Goal: Task Accomplishment & Management: Complete application form

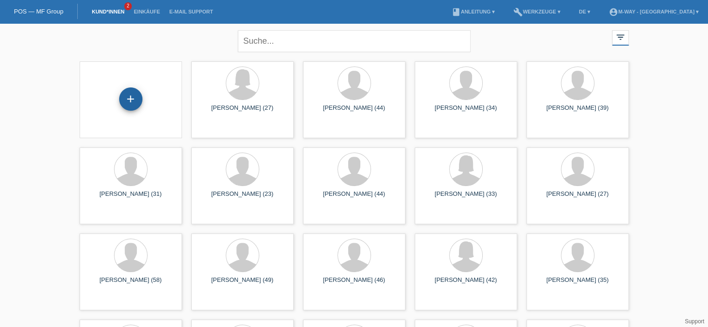
click at [134, 97] on div "+" at bounding box center [130, 98] width 23 height 23
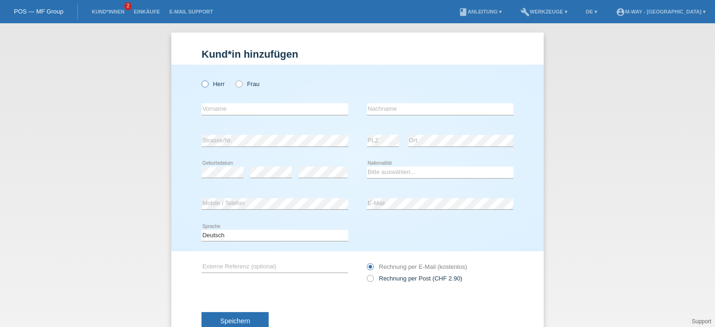
click at [200, 79] on icon at bounding box center [200, 79] width 0 height 0
click at [205, 84] on input "Herr" at bounding box center [204, 84] width 6 height 6
radio input "true"
click at [219, 109] on input "text" at bounding box center [274, 109] width 147 height 12
type input "Athiphon"
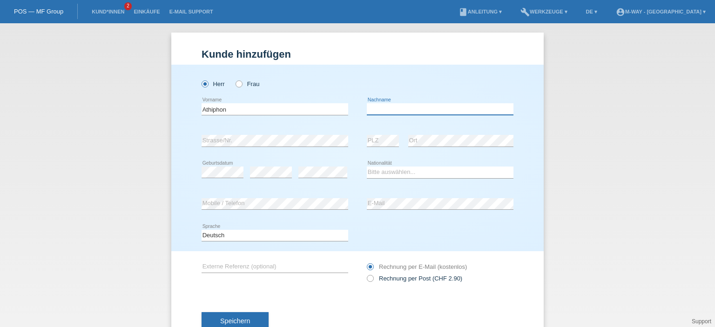
click at [430, 111] on input "text" at bounding box center [440, 109] width 147 height 12
click at [427, 107] on input "text" at bounding box center [440, 109] width 147 height 12
type input "Khamkhajorn"
click at [217, 135] on div "error Strasse/Nr." at bounding box center [274, 141] width 147 height 32
click at [418, 173] on select "Bitte auswählen... Schweiz Deutschland Liechtenstein Österreich ------------ Af…" at bounding box center [440, 172] width 147 height 11
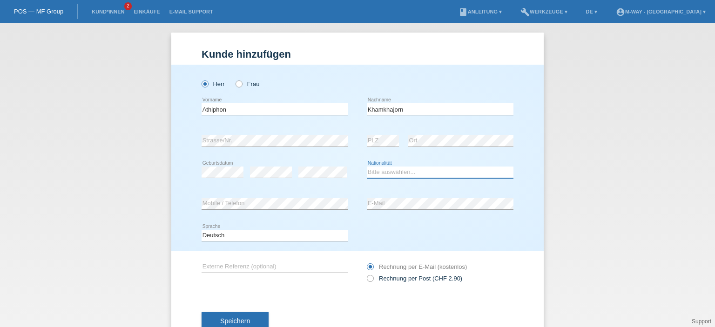
select select "TH"
click at [367, 167] on select "Bitte auswählen... Schweiz Deutschland Liechtenstein Österreich ------------ Af…" at bounding box center [440, 172] width 147 height 11
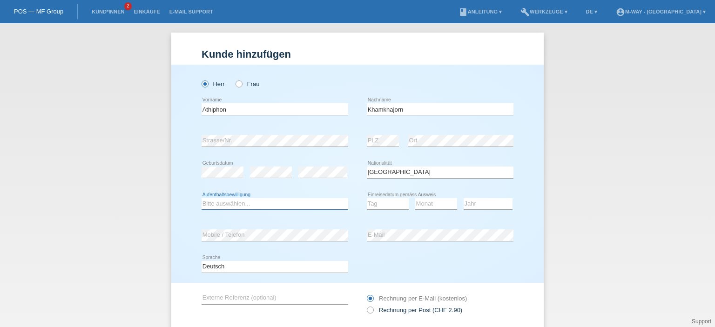
click at [261, 204] on select "Bitte auswählen... C B B - Flüchtlingsstatus Andere" at bounding box center [274, 203] width 147 height 11
select select "B"
click at [201, 198] on select "Bitte auswählen... C B B - Flüchtlingsstatus Andere" at bounding box center [274, 203] width 147 height 11
click at [386, 203] on select "Tag 01 02 03 04 05 06 07 08 09 10 11" at bounding box center [388, 203] width 42 height 11
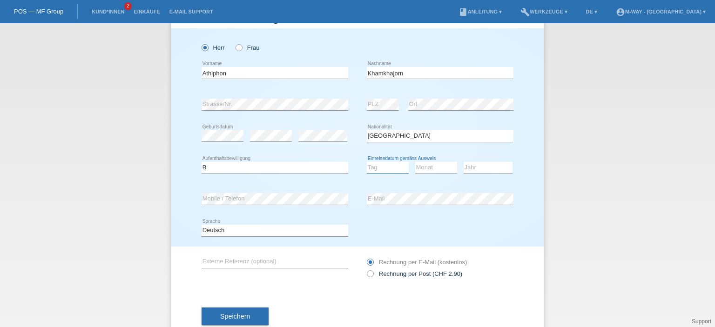
scroll to position [61, 0]
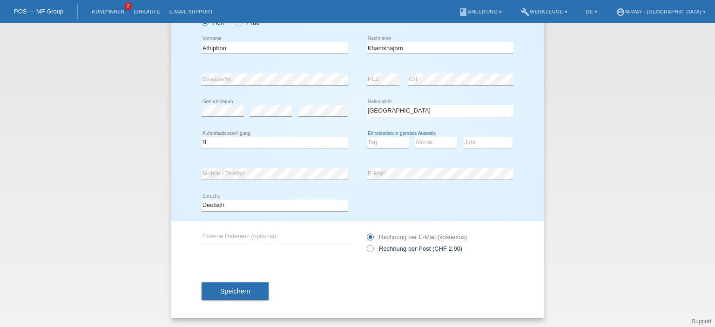
click at [387, 140] on select "Tag 01 02 03 04 05 06 07 08 09 10 11" at bounding box center [388, 142] width 42 height 11
select select "29"
click at [367, 137] on select "Tag 01 02 03 04 05 06 07 08 09 10 11" at bounding box center [388, 142] width 42 height 11
click at [431, 140] on select "Monat 01 02 03 04 05 06 07 08 09 10 11" at bounding box center [436, 142] width 42 height 11
select select "05"
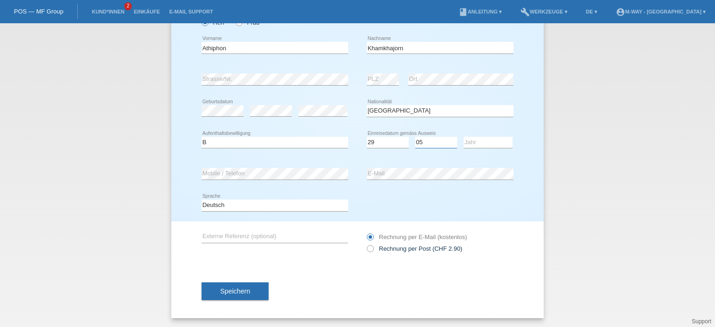
click at [415, 137] on select "Monat 01 02 03 04 05 06 07 08 09 10 11" at bounding box center [436, 142] width 42 height 11
click at [494, 145] on select "Jahr 2025 2024 2023 2022 2021 2020 2019 2018 2017 2016 2015 2014 2013 2012 2011…" at bounding box center [487, 142] width 49 height 11
select select "2018"
click at [463, 137] on select "Jahr 2025 2024 2023 2022 2021 2020 2019 2018 2017 2016 2015 2014 2013 2012 2011…" at bounding box center [487, 142] width 49 height 11
click at [283, 234] on input "text" at bounding box center [274, 237] width 147 height 12
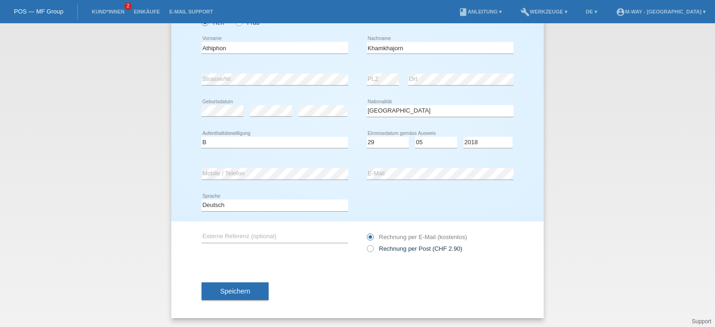
click at [230, 293] on span "Speichern" at bounding box center [235, 291] width 30 height 7
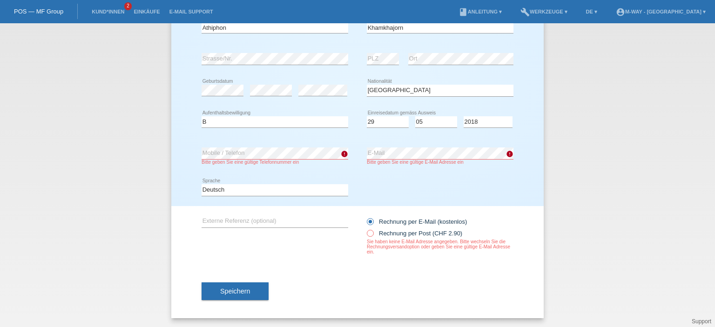
click at [243, 290] on span "Speichern" at bounding box center [235, 291] width 30 height 7
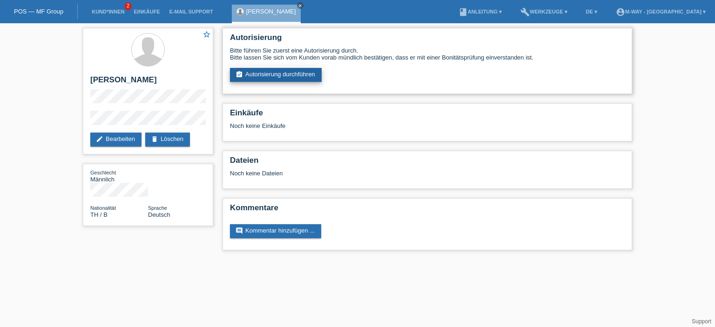
click at [295, 80] on link "assignment_turned_in Autorisierung durchführen" at bounding box center [276, 75] width 92 height 14
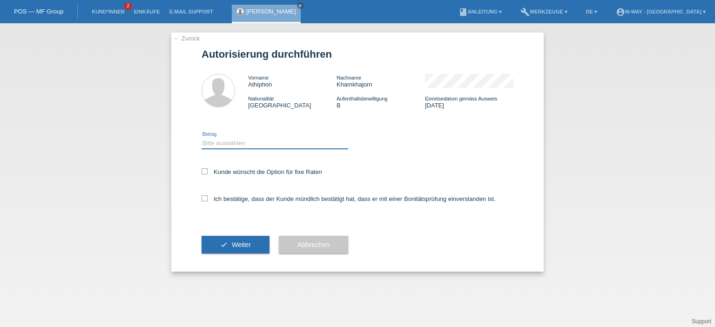
click at [238, 145] on select "Bitte auswählen CHF 1.00 - CHF 499.00 CHF 500.00 - CHF 1'999.00 CHF 2'000.00 - …" at bounding box center [274, 143] width 147 height 11
select select "3"
click at [201, 138] on select "Bitte auswählen CHF 1.00 - CHF 499.00 CHF 500.00 - CHF 1'999.00 CHF 2'000.00 - …" at bounding box center [274, 143] width 147 height 11
click at [210, 171] on label "Kunde wünscht die Option für fixe Raten" at bounding box center [261, 171] width 121 height 7
click at [208, 171] on input "Kunde wünscht die Option für fixe Raten" at bounding box center [204, 171] width 6 height 6
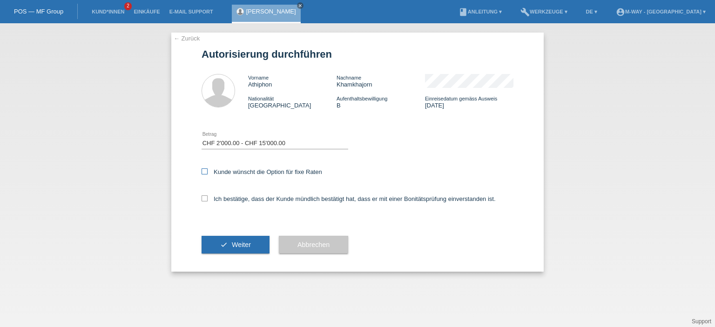
checkbox input "true"
click at [208, 199] on label "Ich bestätige, dass der Kunde mündlich bestätigt hat, dass er mit einer Bonität…" at bounding box center [348, 198] width 294 height 7
click at [208, 199] on input "Ich bestätige, dass der Kunde mündlich bestätigt hat, dass er mit einer Bonität…" at bounding box center [204, 198] width 6 height 6
checkbox input "true"
click at [245, 243] on span "Weiter" at bounding box center [241, 244] width 19 height 7
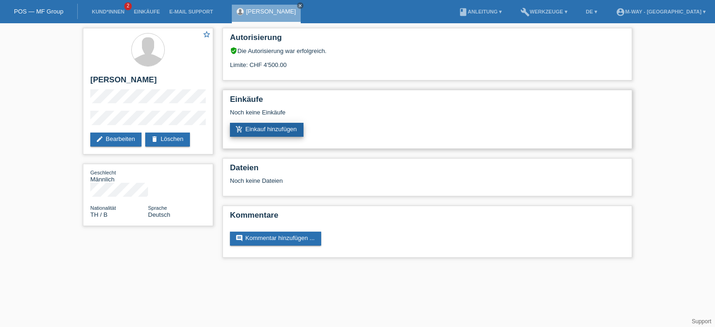
click at [281, 132] on link "add_shopping_cart Einkauf hinzufügen" at bounding box center [267, 130] width 74 height 14
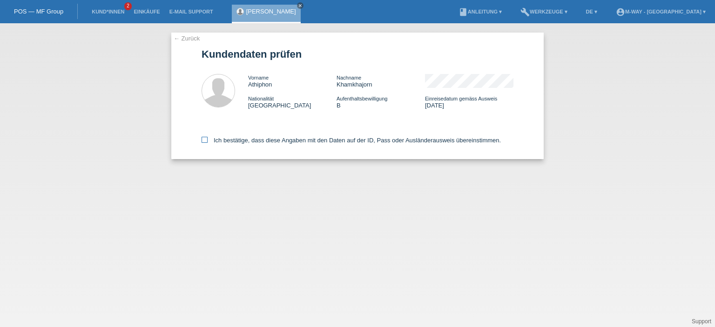
click at [208, 140] on label "Ich bestätige, dass diese Angaben mit den Daten auf der ID, Pass oder Ausländer…" at bounding box center [350, 140] width 299 height 7
click at [208, 140] on input "Ich bestätige, dass diese Angaben mit den Daten auf der ID, Pass oder Ausländer…" at bounding box center [204, 140] width 6 height 6
checkbox input "true"
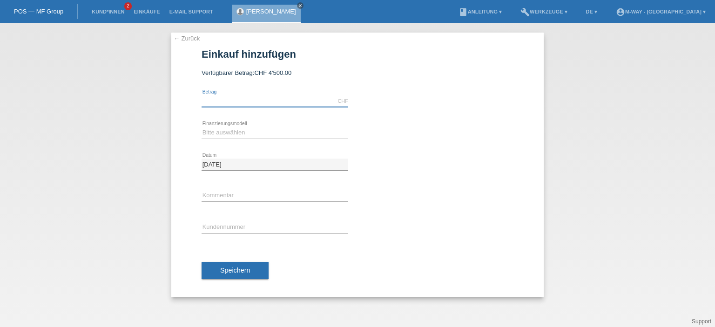
click at [242, 97] on input "text" at bounding box center [274, 101] width 147 height 12
type input "3599.10"
click at [266, 131] on select "Bitte auswählen Fixe Raten Kauf auf Rechnung mit Teilzahlungsoption" at bounding box center [274, 132] width 147 height 11
select select "77"
click at [201, 127] on select "Bitte auswählen Fixe Raten Kauf auf Rechnung mit Teilzahlungsoption" at bounding box center [274, 132] width 147 height 11
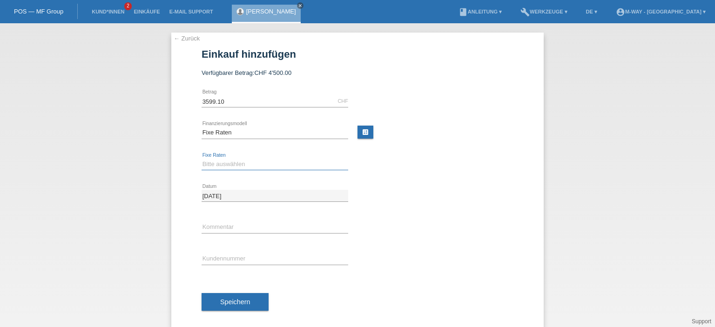
click at [255, 165] on select "Bitte auswählen 4 Raten 5 Raten 6 Raten 7 Raten 8 Raten 9 Raten 10 Raten 11 Rat…" at bounding box center [274, 164] width 147 height 11
select select "202"
click at [201, 159] on select "Bitte auswählen 4 Raten 5 Raten 6 Raten 7 Raten 8 Raten 9 Raten 10 Raten 11 Rat…" at bounding box center [274, 164] width 147 height 11
click at [228, 230] on input "text" at bounding box center [274, 228] width 147 height 12
type input "neues EBike"
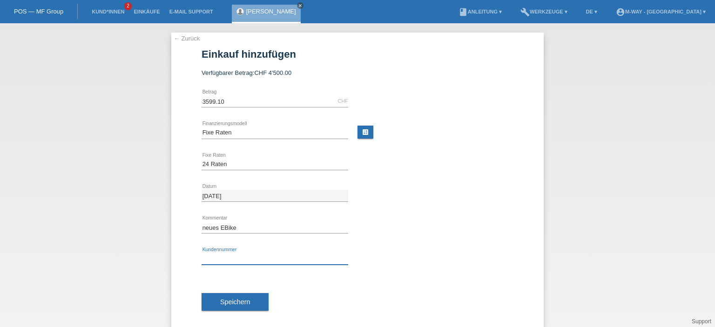
click at [244, 261] on input "text" at bounding box center [274, 259] width 147 height 12
type input "K027133"
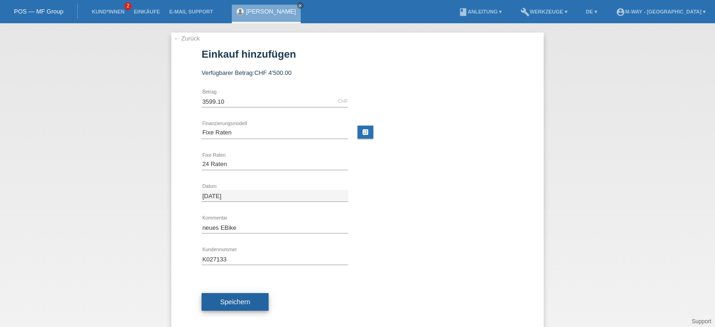
click at [225, 299] on span "Speichern" at bounding box center [235, 301] width 30 height 7
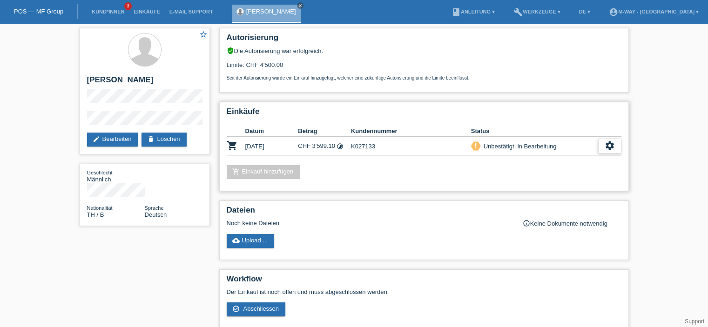
click at [610, 146] on icon "settings" at bounding box center [609, 146] width 10 height 10
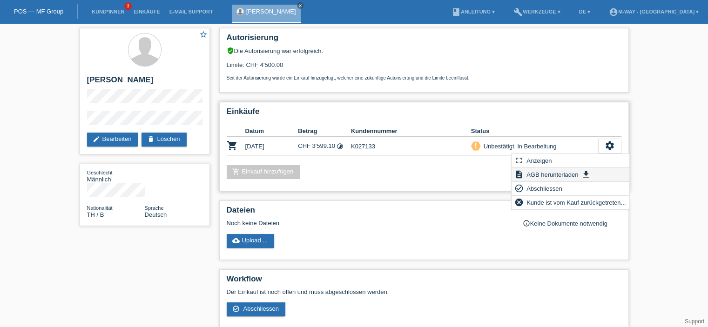
click at [569, 176] on span "AGB herunterladen" at bounding box center [552, 174] width 54 height 11
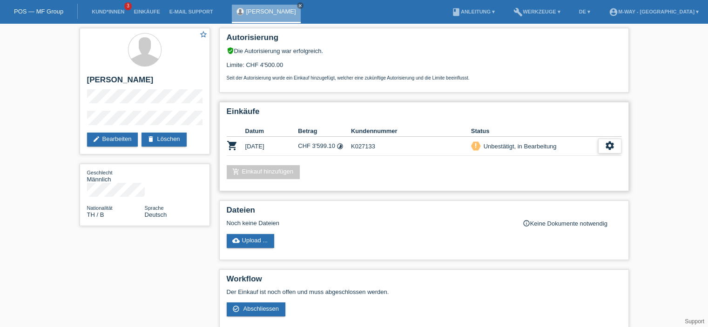
click at [613, 150] on icon "settings" at bounding box center [609, 146] width 10 height 10
click at [550, 191] on span "Abschliessen" at bounding box center [536, 188] width 39 height 11
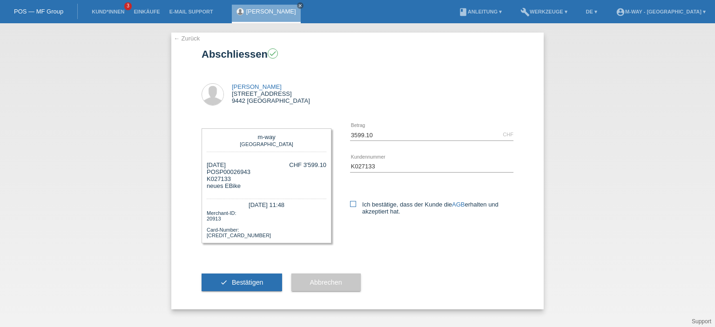
click at [355, 204] on icon at bounding box center [353, 204] width 6 height 6
click at [355, 204] on input "Ich bestätige, dass der Kunde die AGB erhalten und akzeptiert hat." at bounding box center [353, 204] width 6 height 6
checkbox input "true"
click at [257, 286] on button "check Bestätigen" at bounding box center [241, 283] width 81 height 18
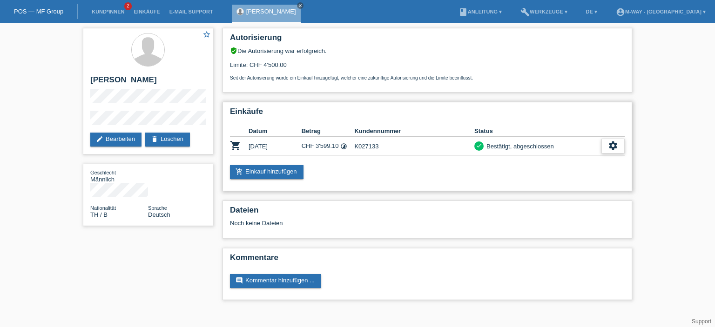
click at [621, 145] on div "settings" at bounding box center [612, 146] width 23 height 15
click at [583, 177] on span "AGB herunterladen" at bounding box center [573, 174] width 54 height 11
